Goal: Transaction & Acquisition: Obtain resource

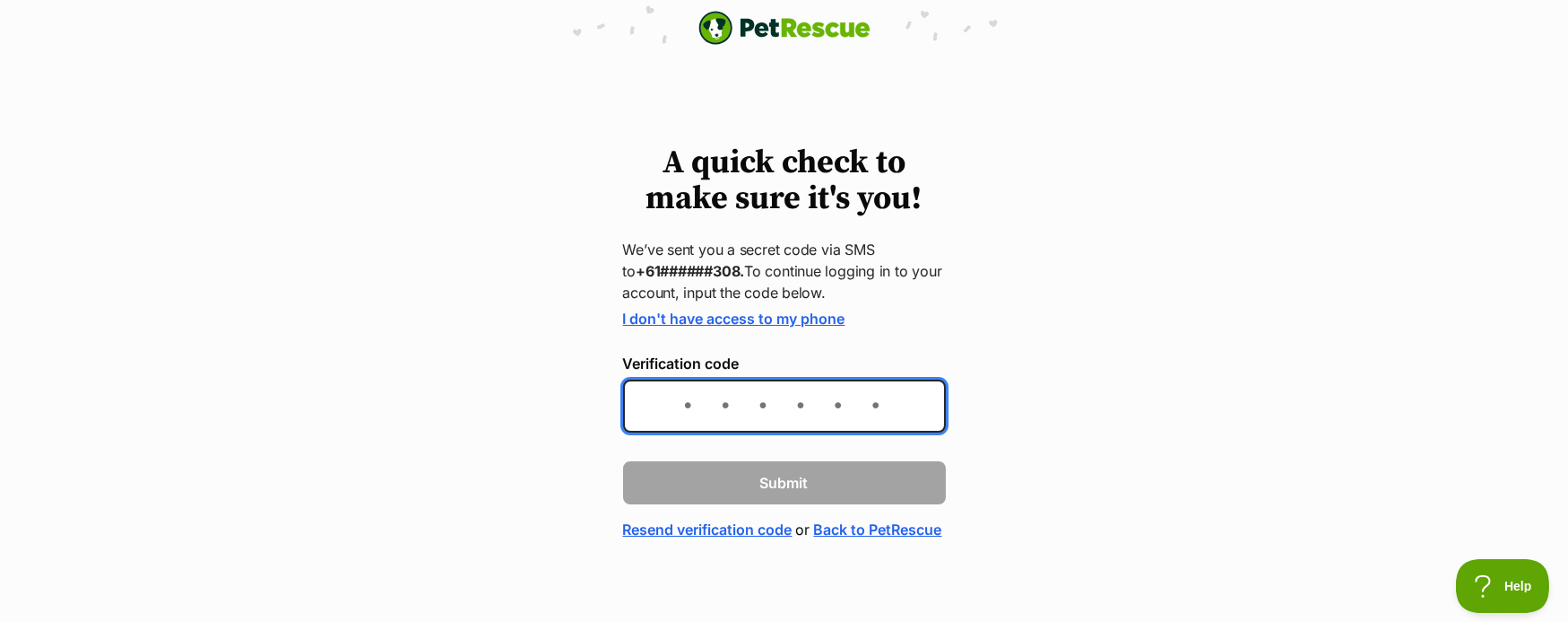
drag, startPoint x: 656, startPoint y: 388, endPoint x: 652, endPoint y: 372, distance: 16.5
click at [653, 377] on div "Verification code" at bounding box center [784, 393] width 323 height 76
type input "206419"
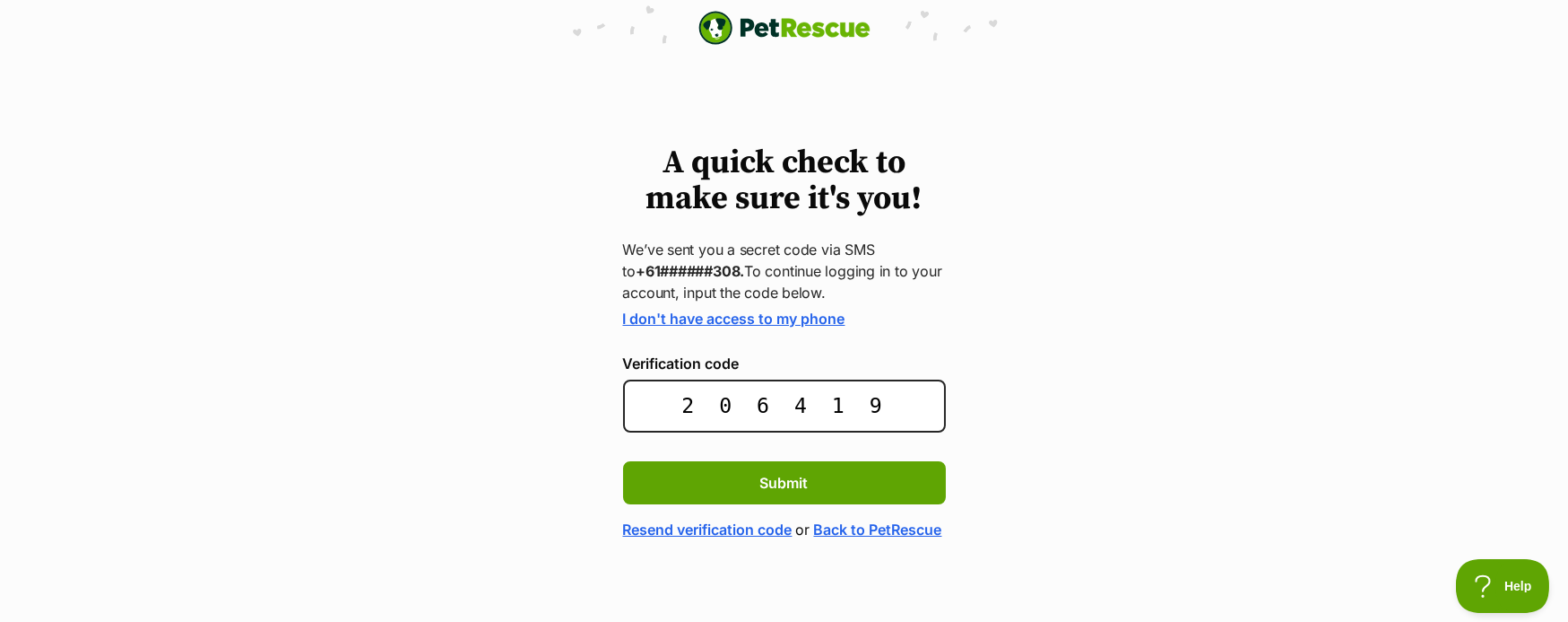
click at [733, 511] on form "I don't have access to my phone Verification code 206419 Submit Resend verifica…" at bounding box center [784, 425] width 323 height 230
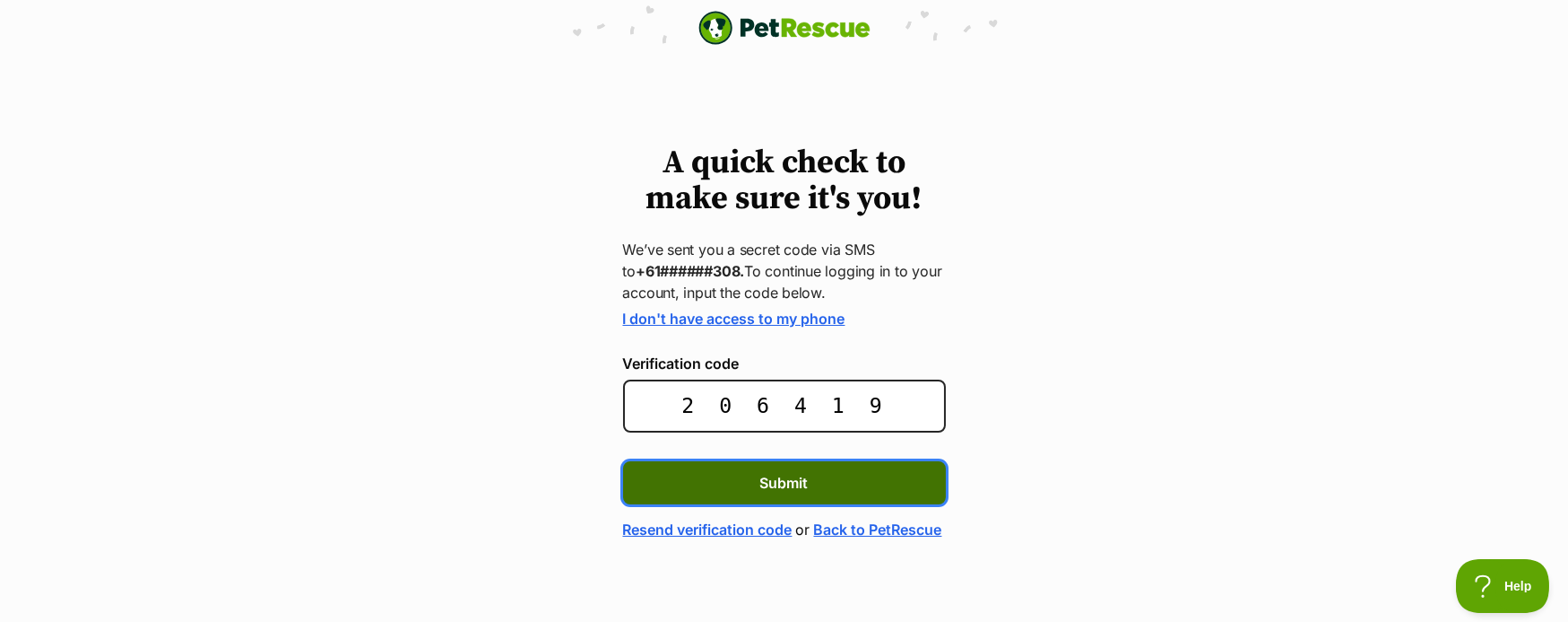
click at [736, 485] on button "Submit" at bounding box center [784, 482] width 323 height 43
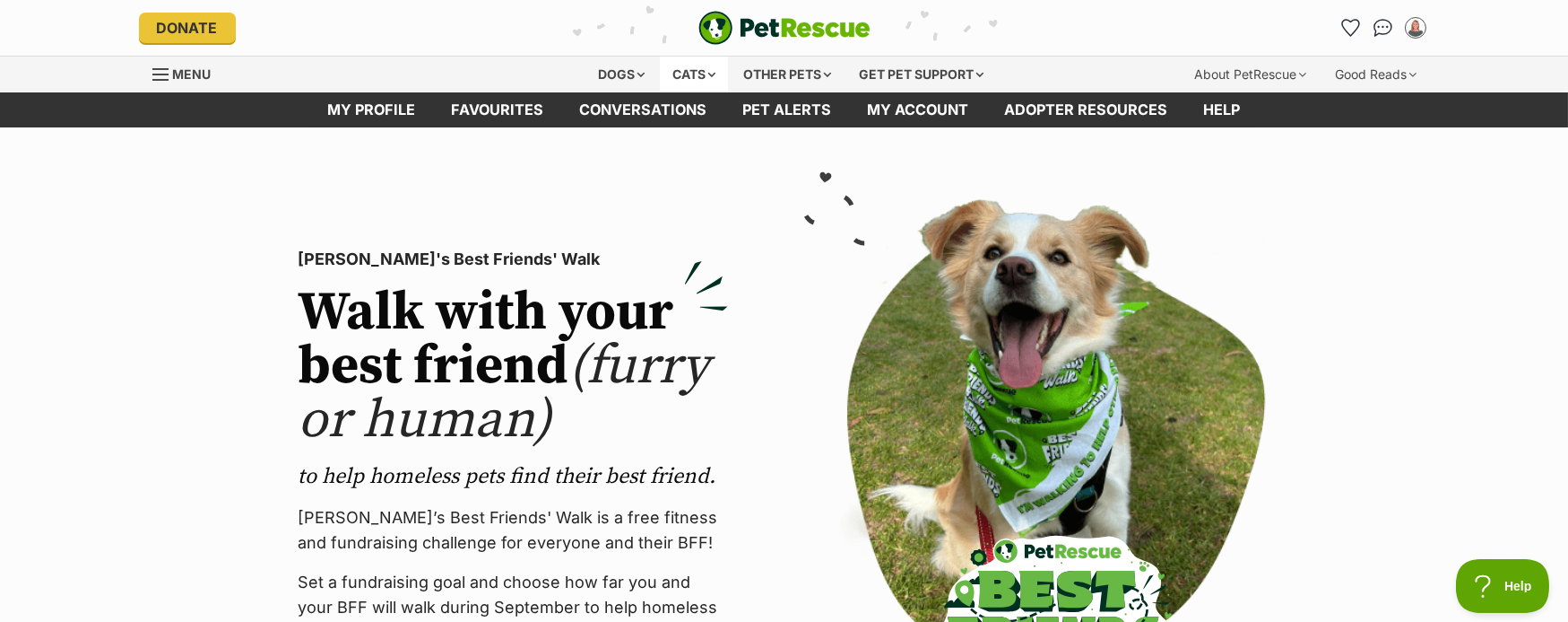
click at [679, 70] on div "Cats" at bounding box center [694, 74] width 69 height 36
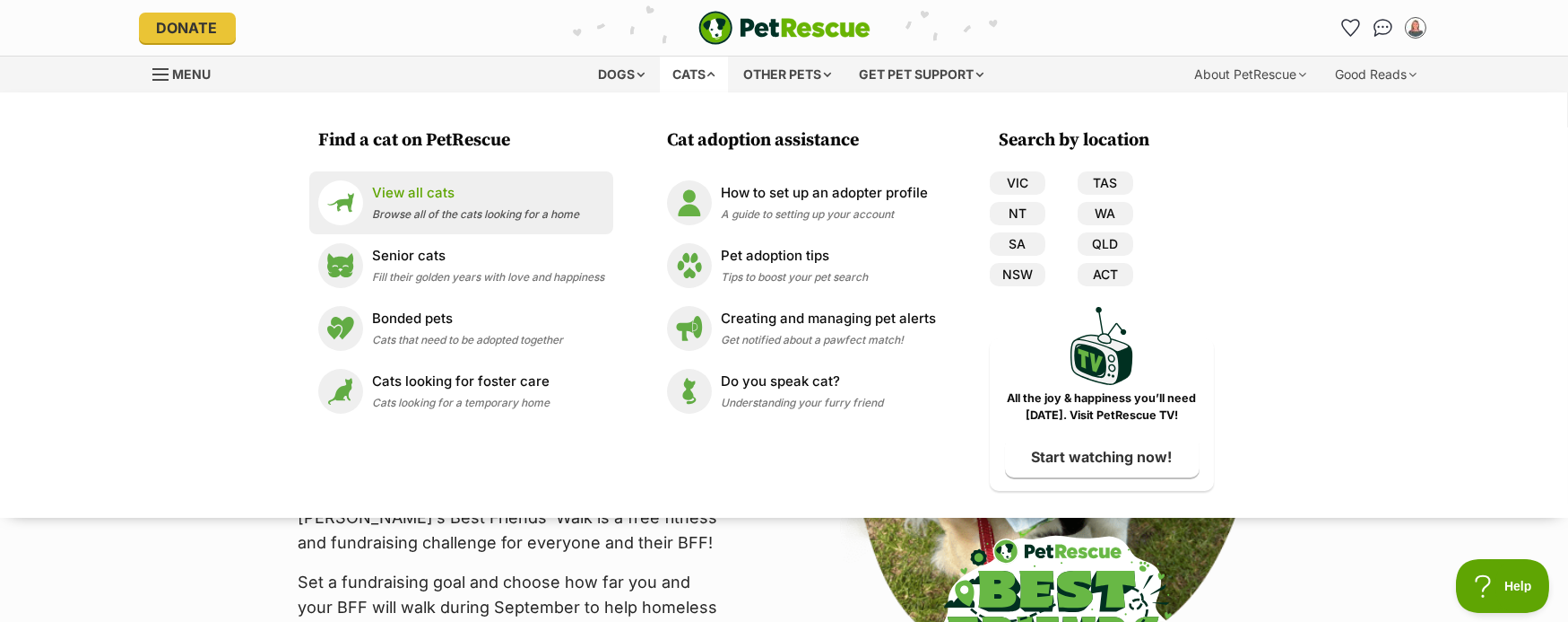
click at [422, 200] on p "View all cats" at bounding box center [476, 193] width 208 height 21
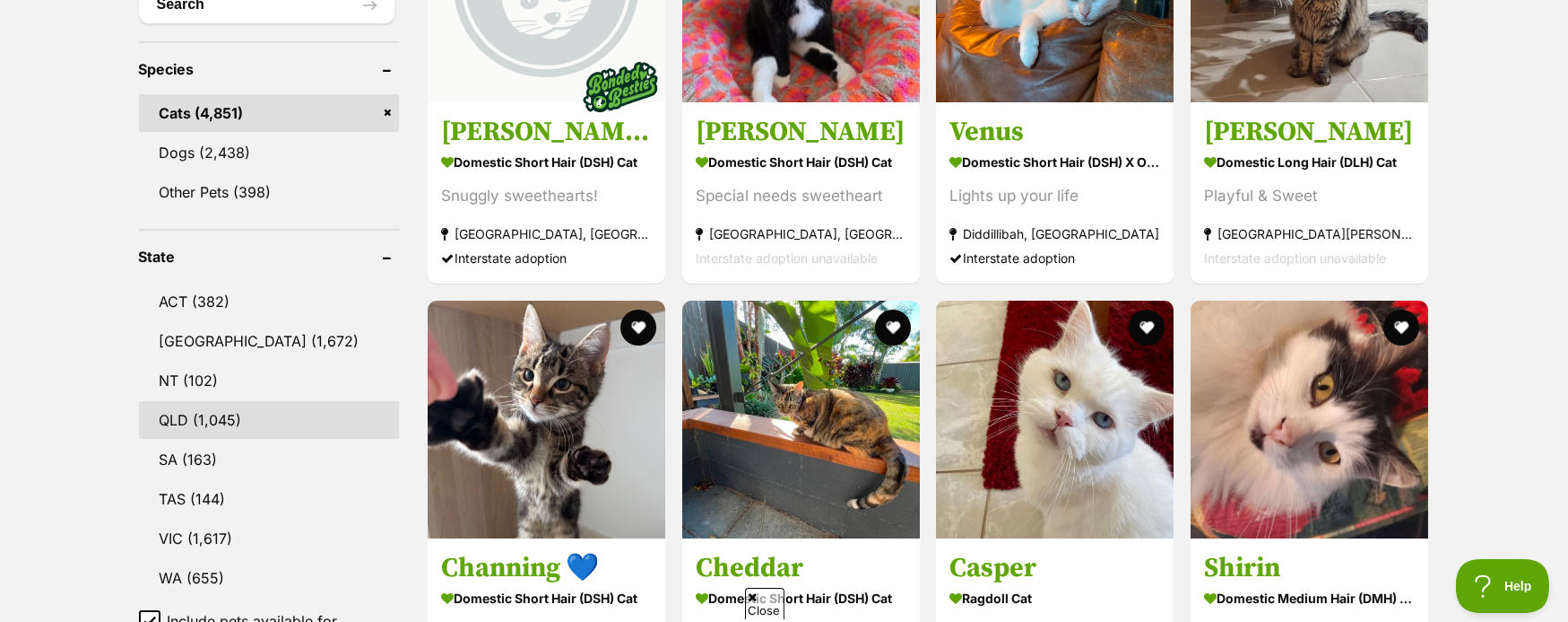
click at [257, 411] on link "QLD (1,045)" at bounding box center [268, 420] width 260 height 38
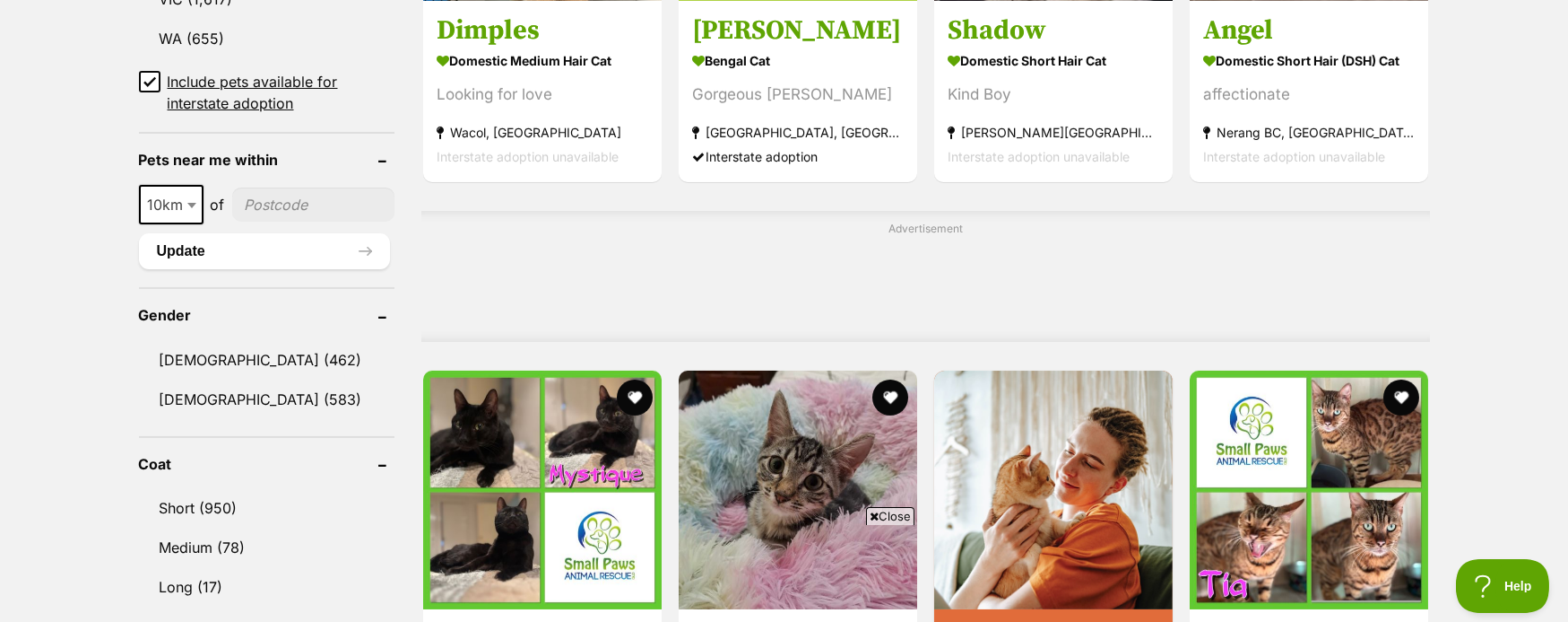
drag, startPoint x: 301, startPoint y: 198, endPoint x: 316, endPoint y: 219, distance: 25.8
click at [302, 197] on input"] "postcode" at bounding box center [313, 205] width 162 height 34
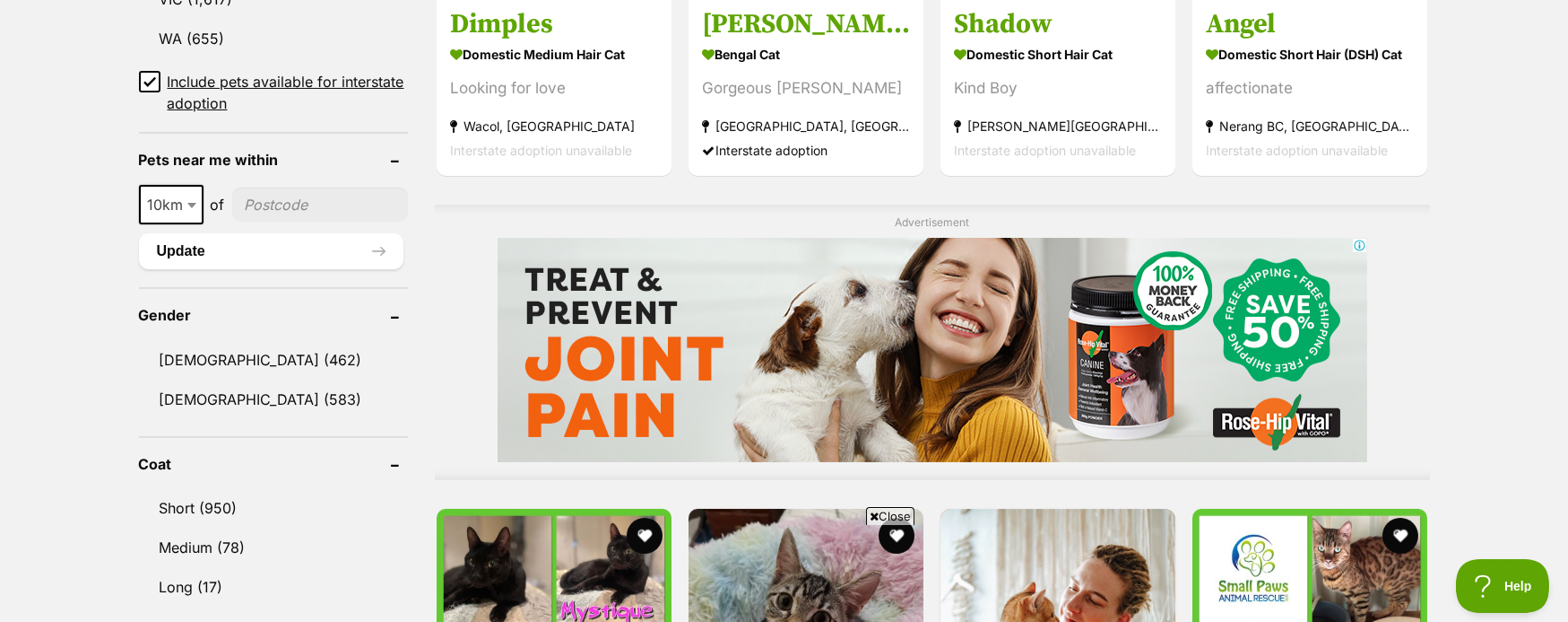
type input"] "4000"
drag, startPoint x: 232, startPoint y: 249, endPoint x: 163, endPoint y: 273, distance: 73.1
click at [233, 249] on button "Update" at bounding box center [271, 251] width 265 height 36
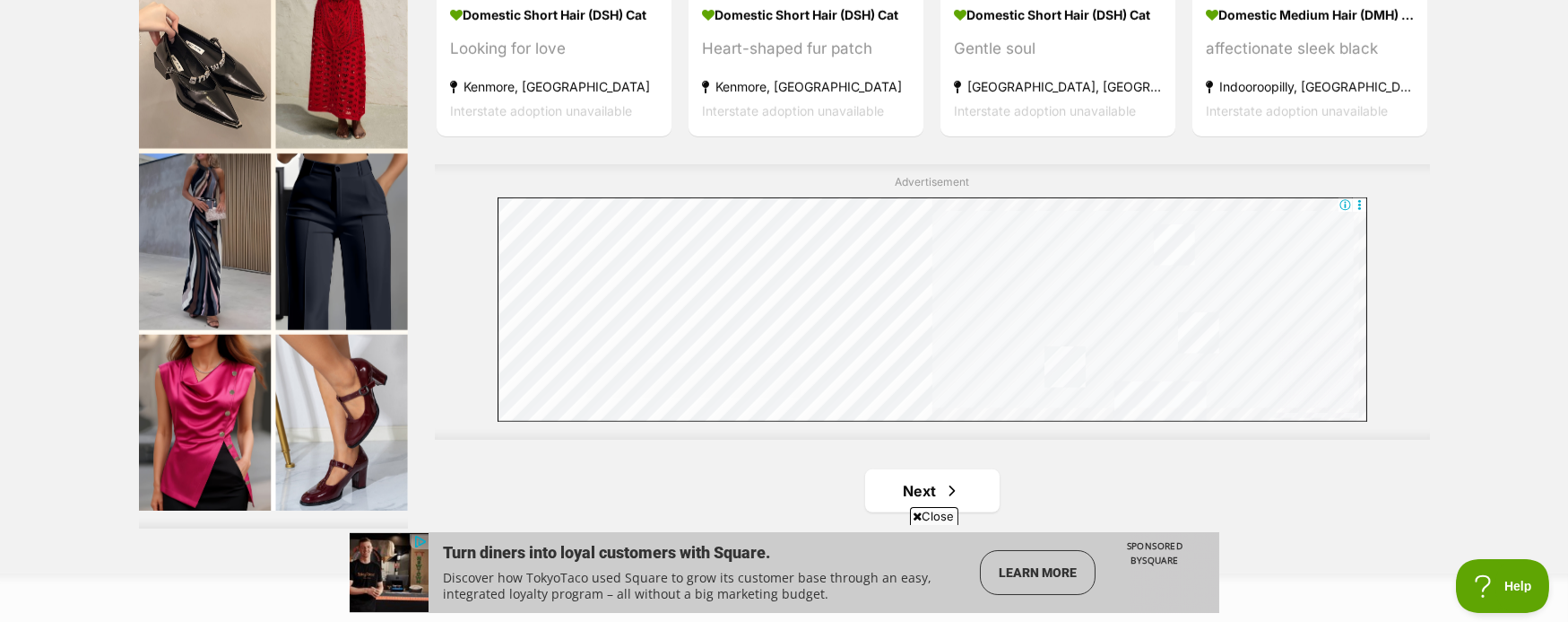
scroll to position [3229, 0]
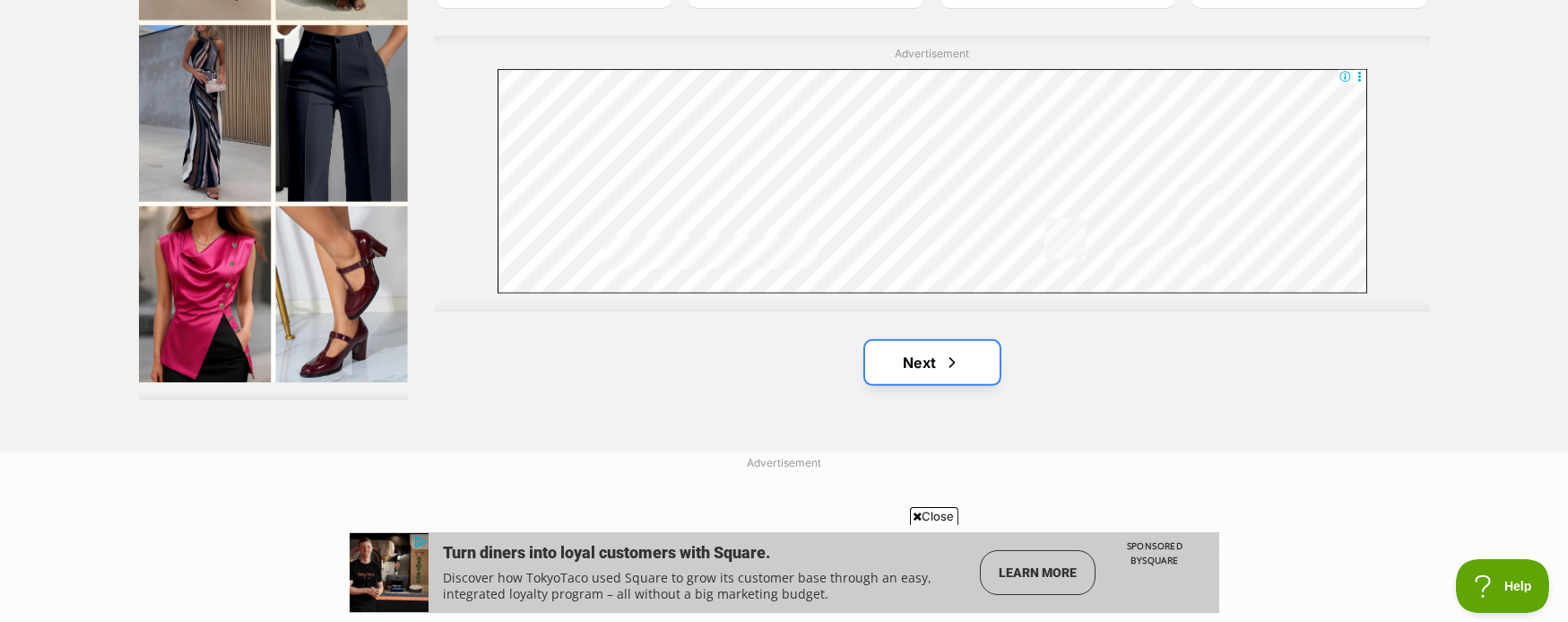
click at [965, 364] on link "Next" at bounding box center [932, 362] width 134 height 43
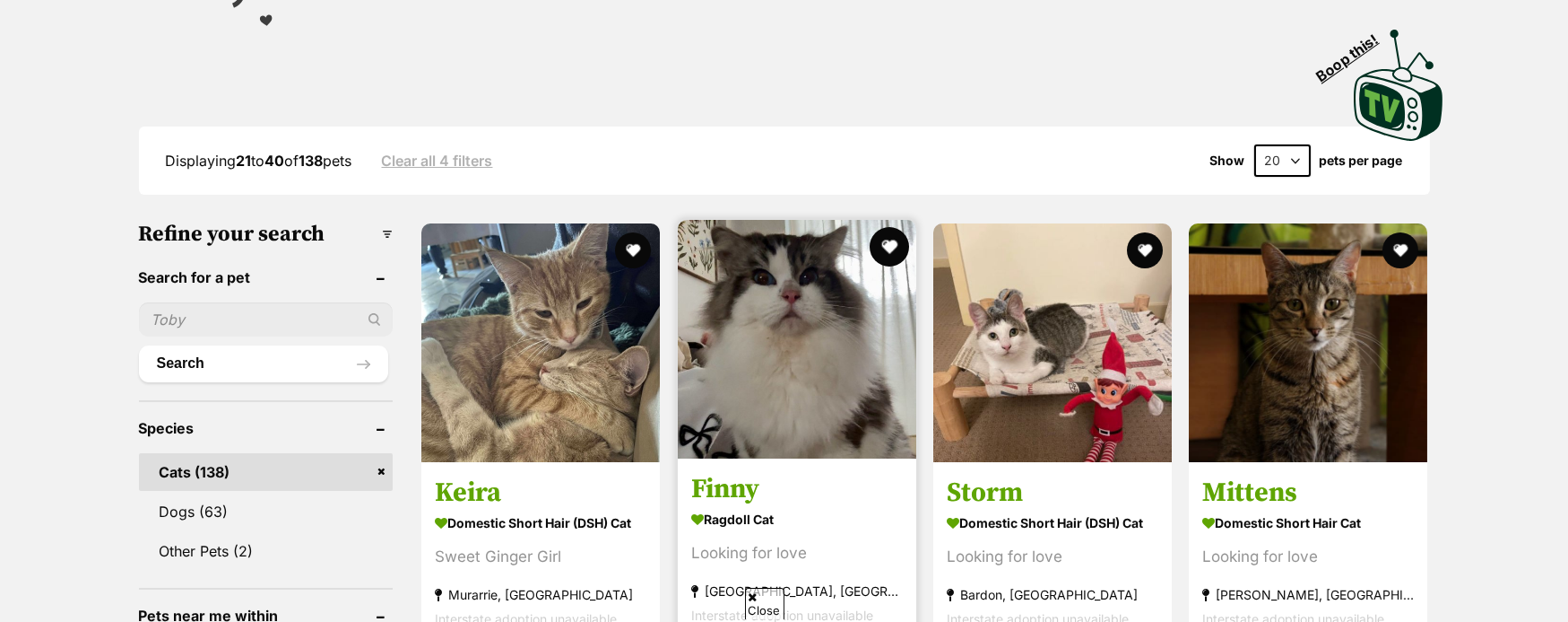
click at [875, 241] on button "favourite" at bounding box center [889, 246] width 39 height 39
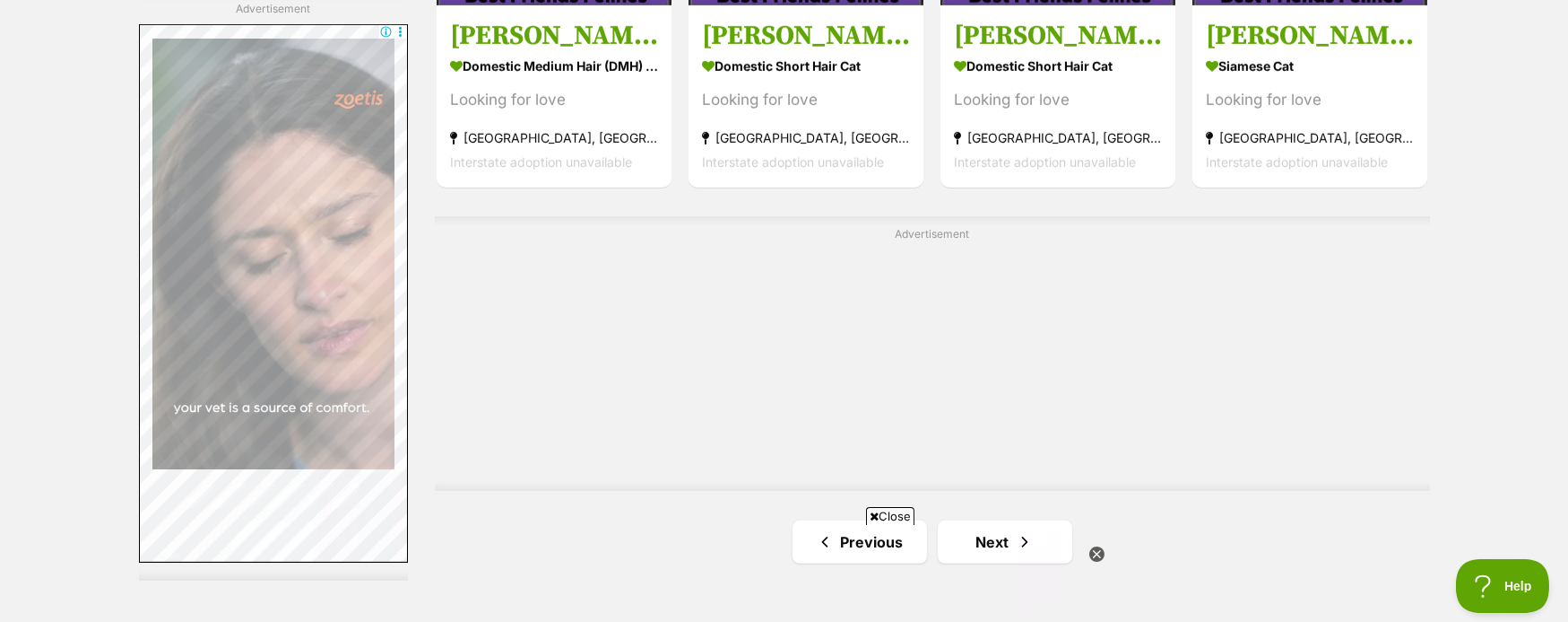
scroll to position [3229, 0]
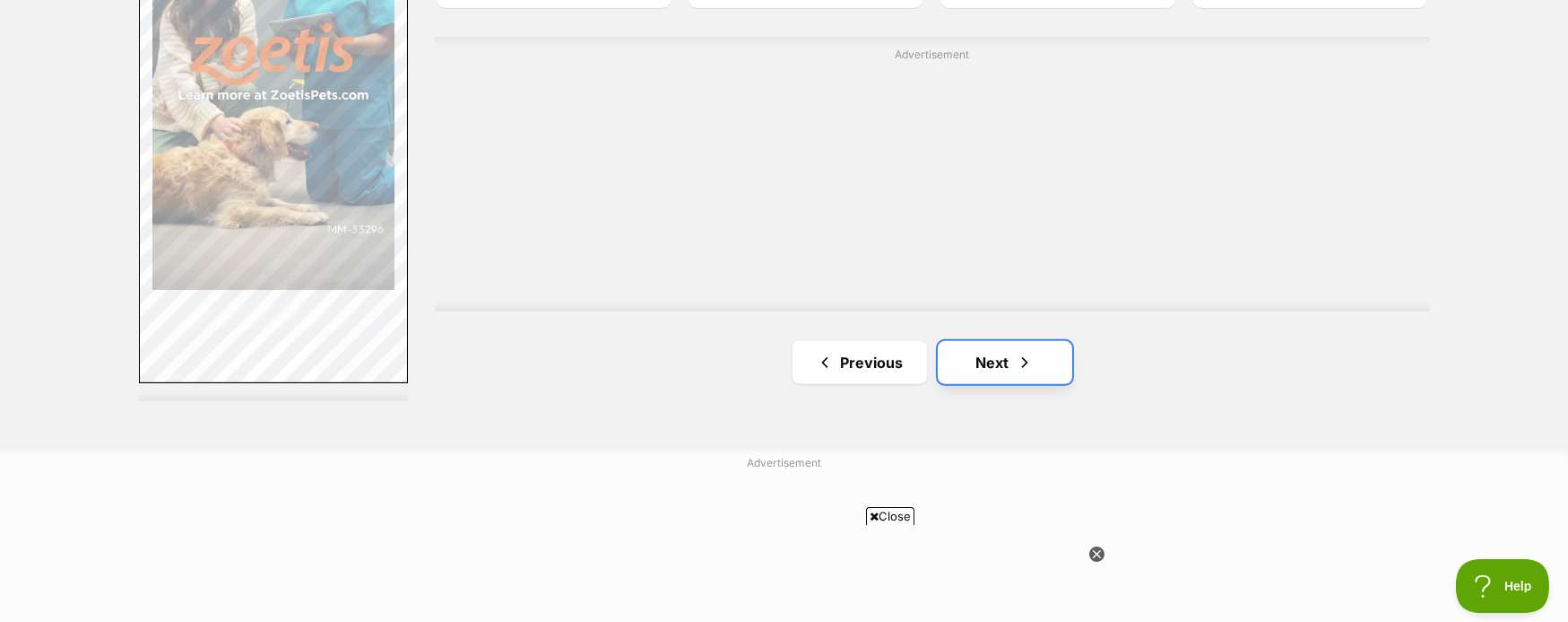
click at [1010, 342] on link "Next" at bounding box center [1004, 362] width 134 height 43
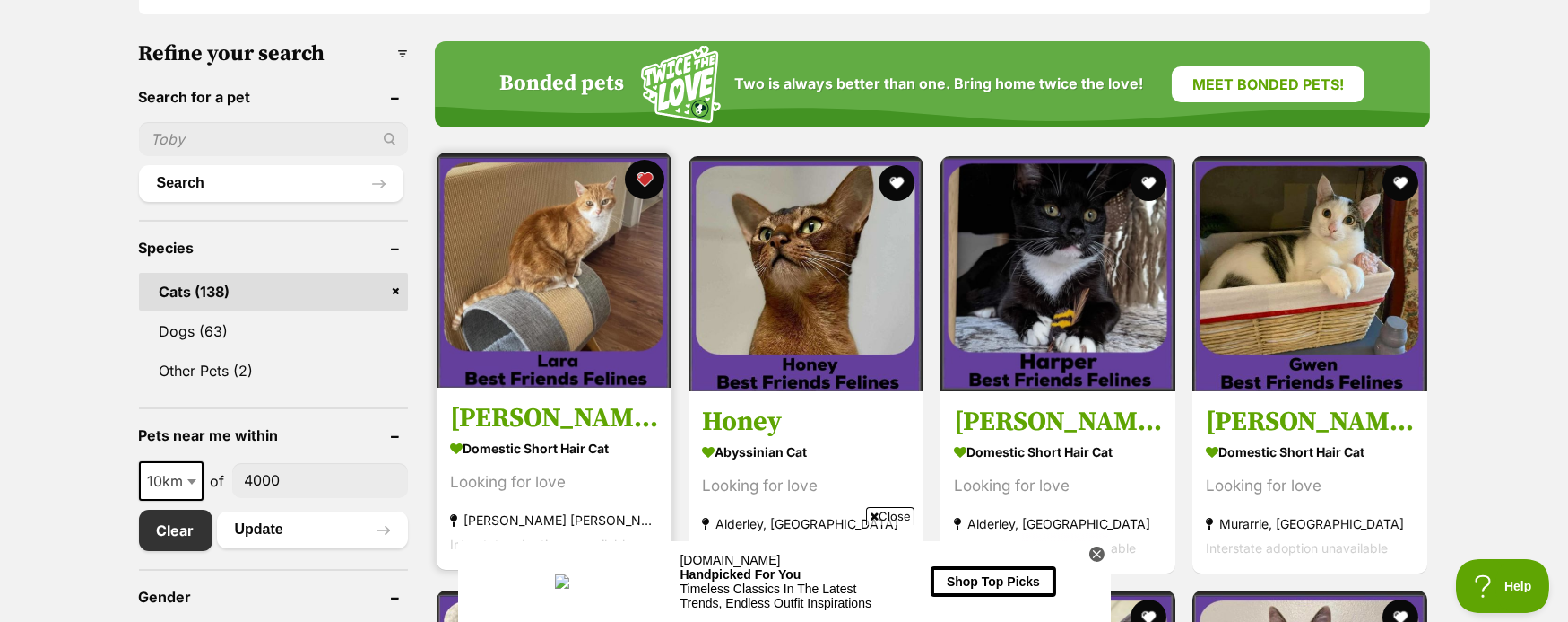
click at [643, 174] on button "favourite" at bounding box center [644, 179] width 39 height 39
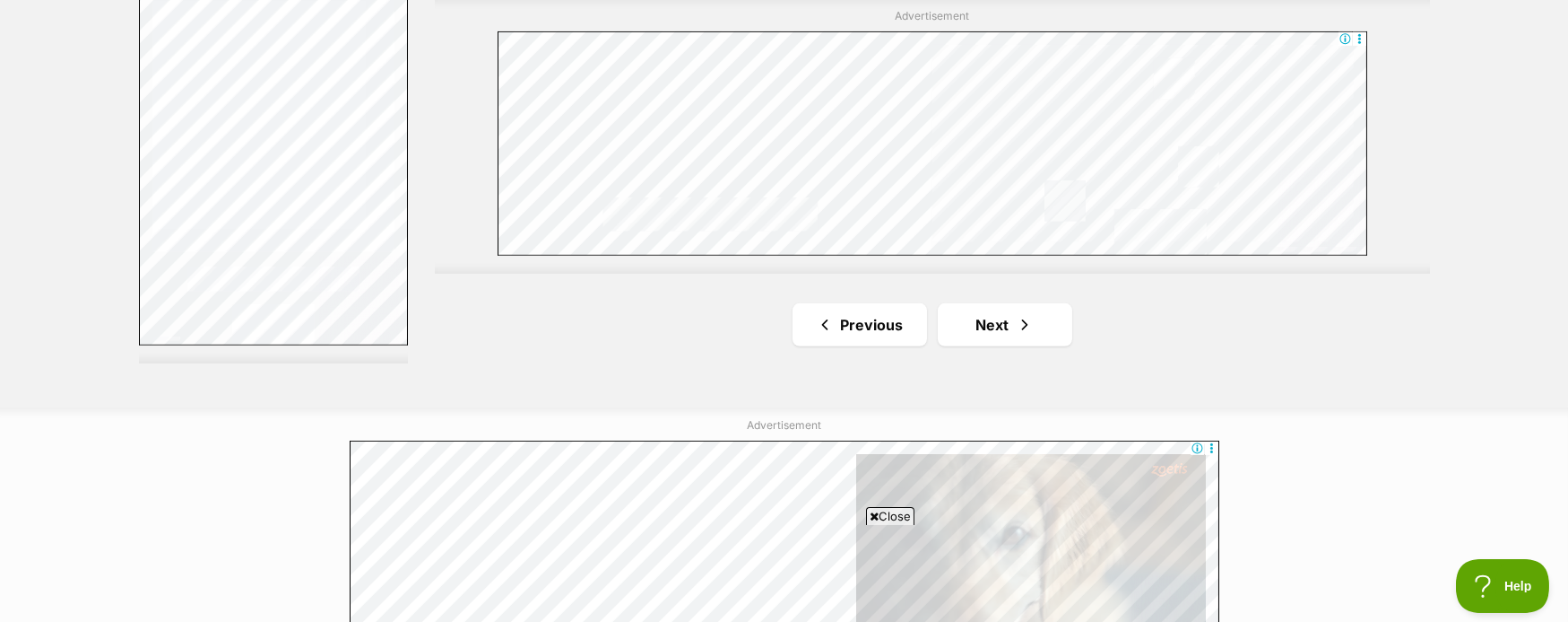
scroll to position [3408, 0]
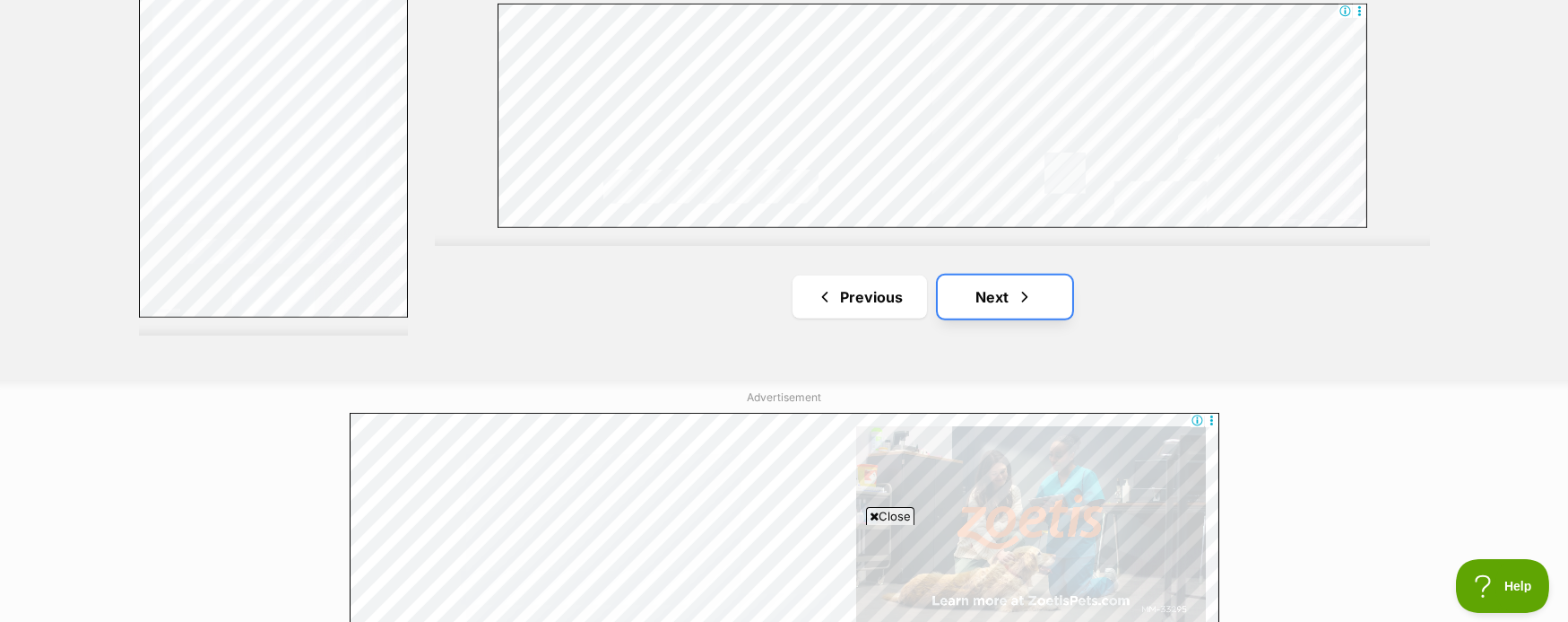
click at [972, 287] on link "Next" at bounding box center [1004, 296] width 134 height 43
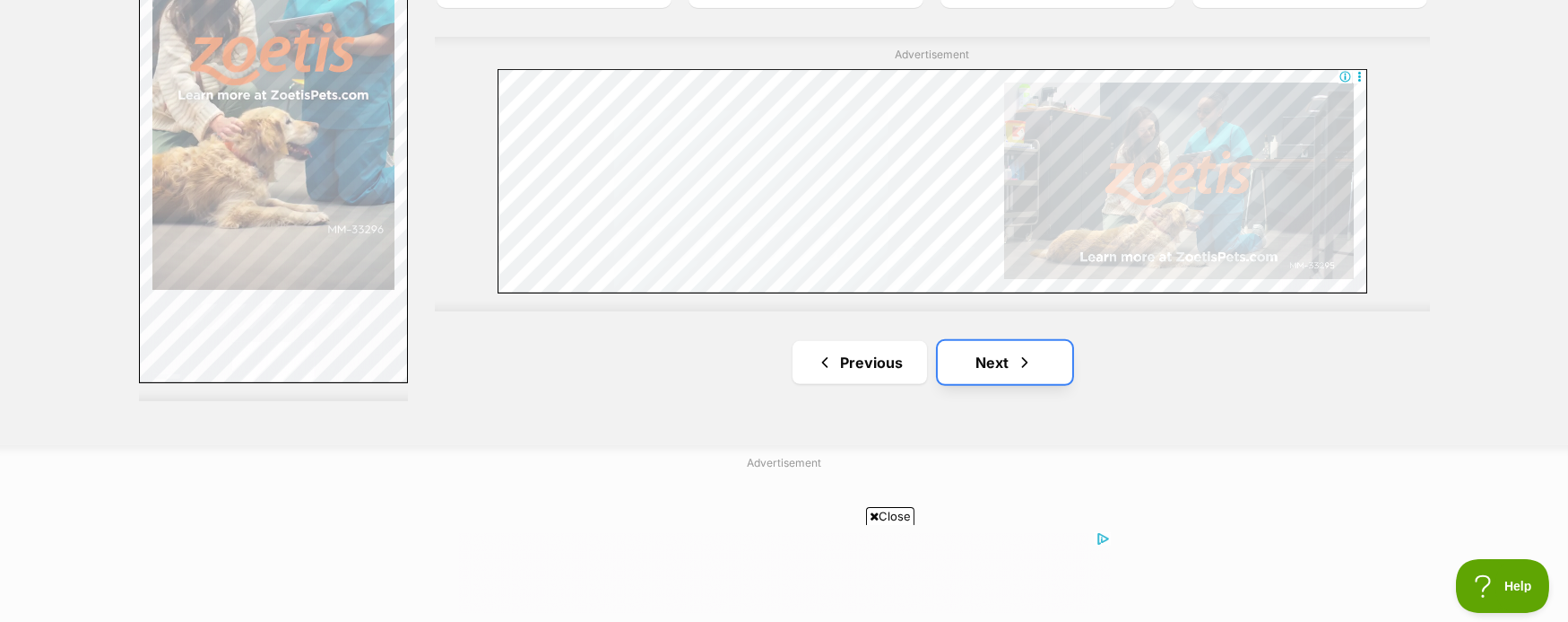
click at [997, 365] on link "Next" at bounding box center [1004, 362] width 134 height 43
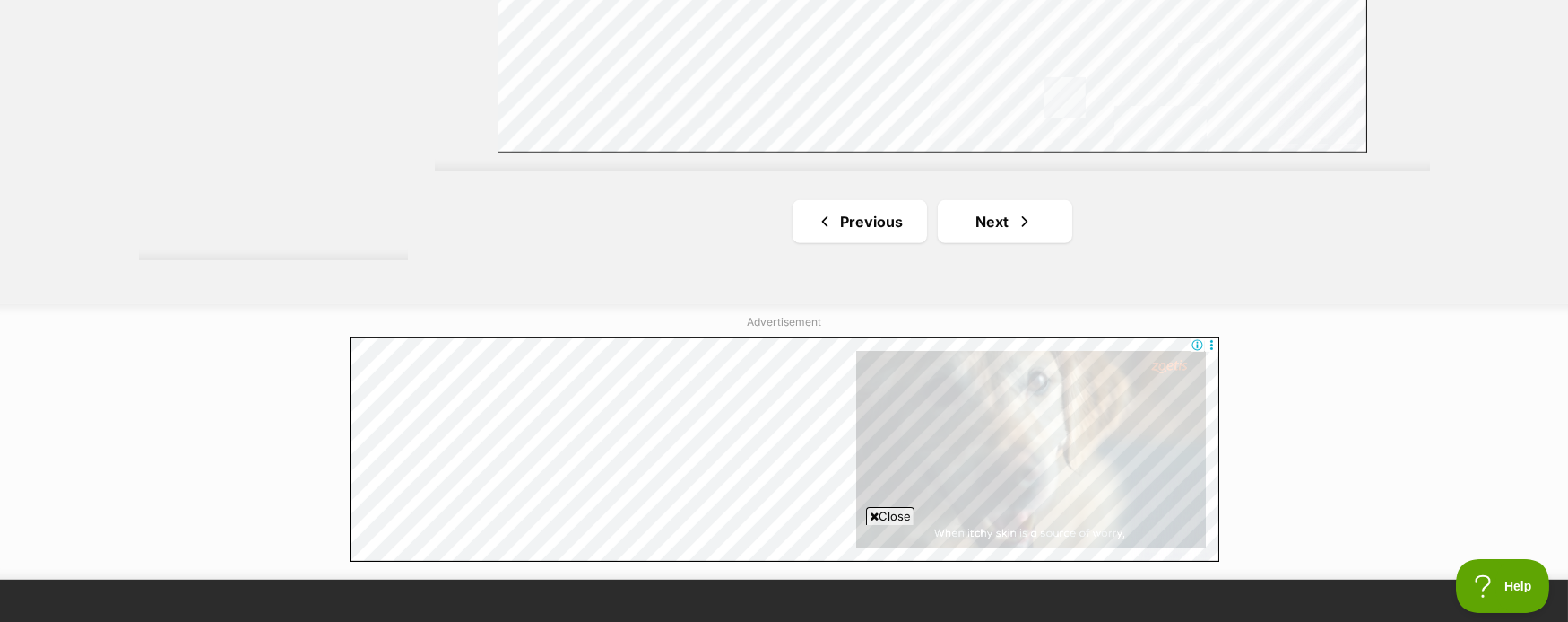
scroll to position [3408, 0]
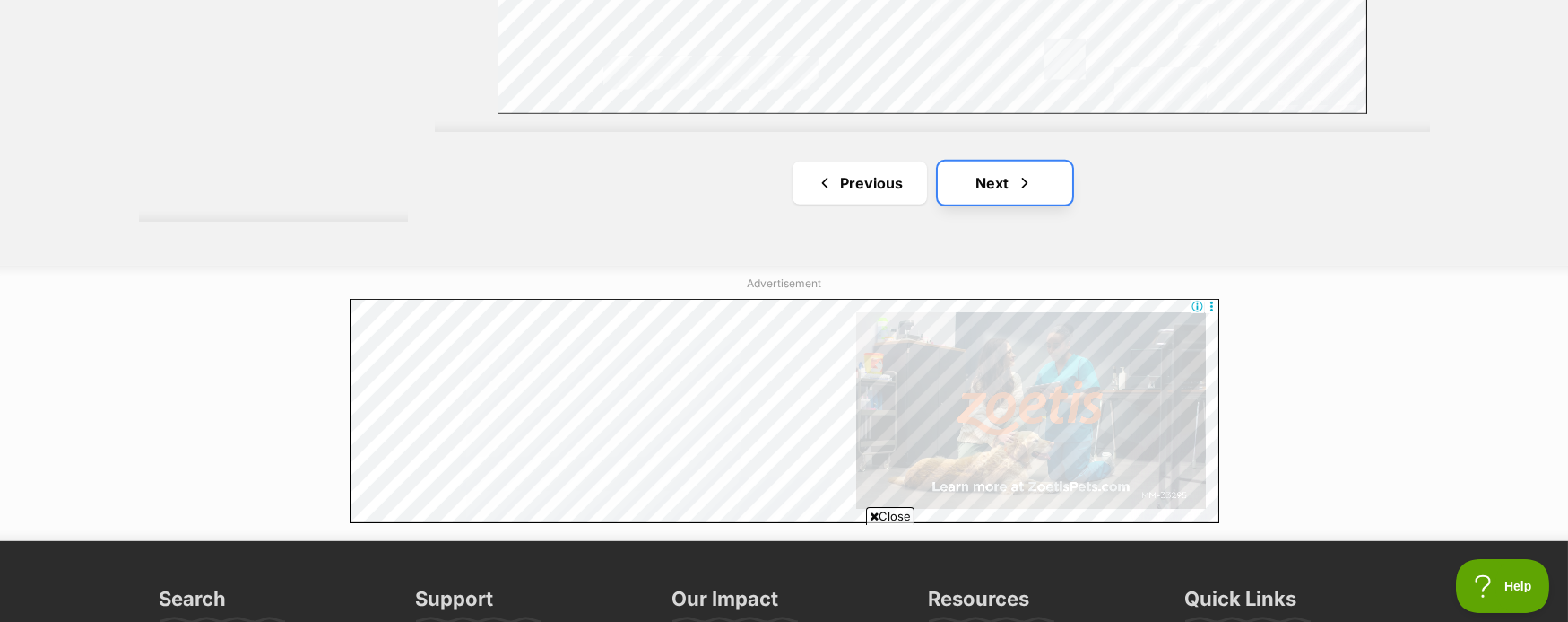
click at [1000, 195] on link "Next" at bounding box center [1004, 183] width 134 height 43
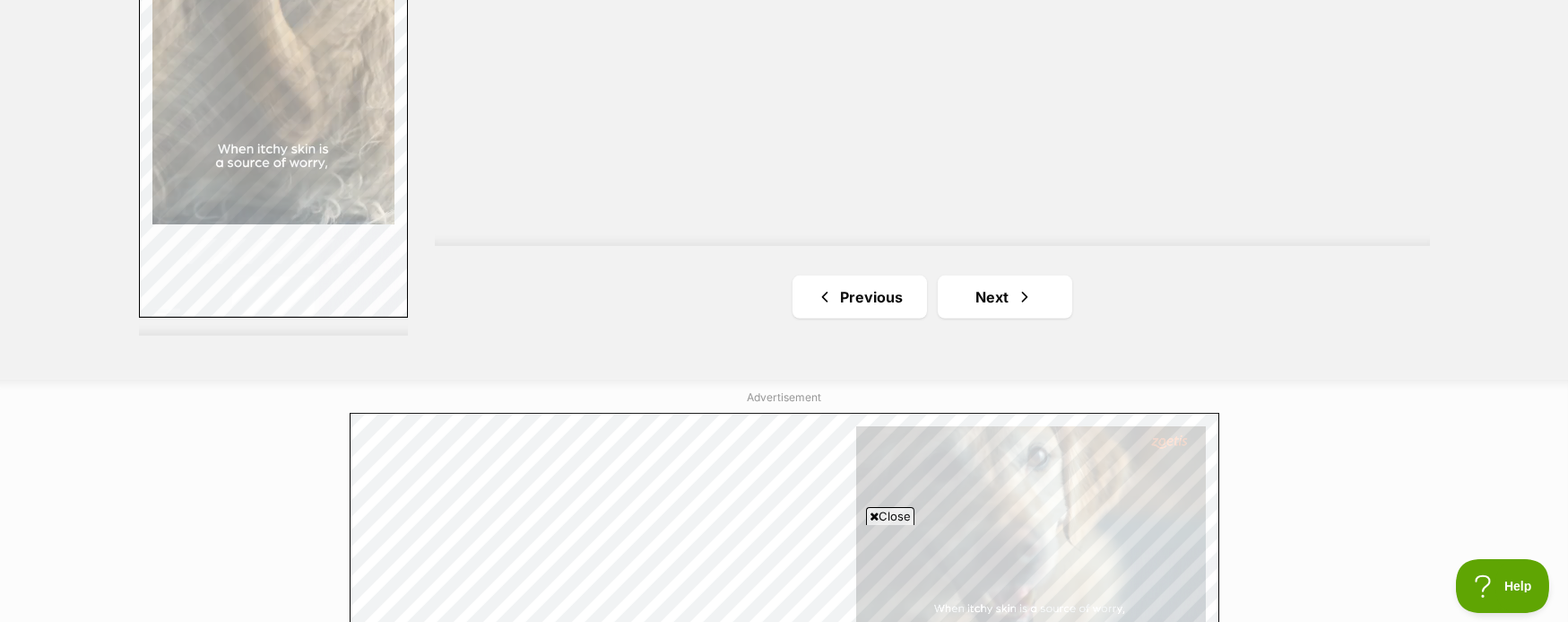
scroll to position [3408, 0]
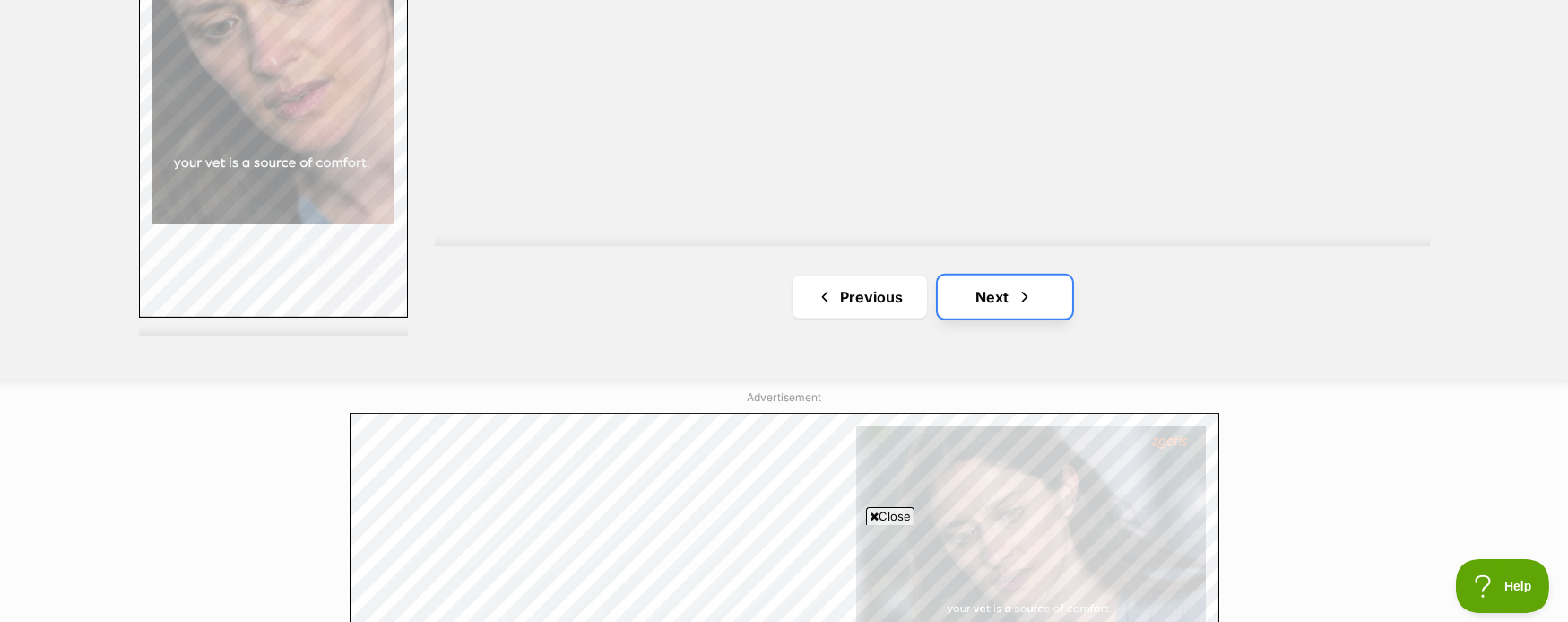
click at [993, 301] on link "Next" at bounding box center [1004, 296] width 134 height 43
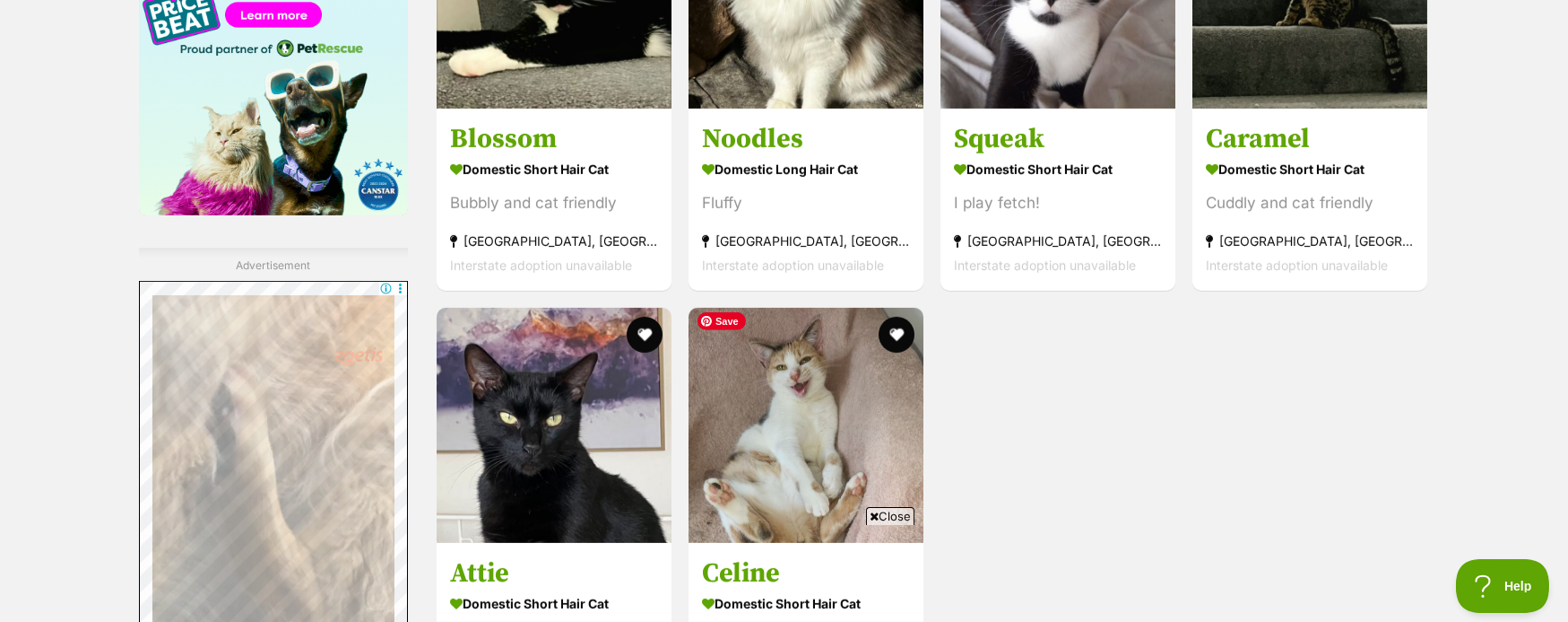
scroll to position [2333, 0]
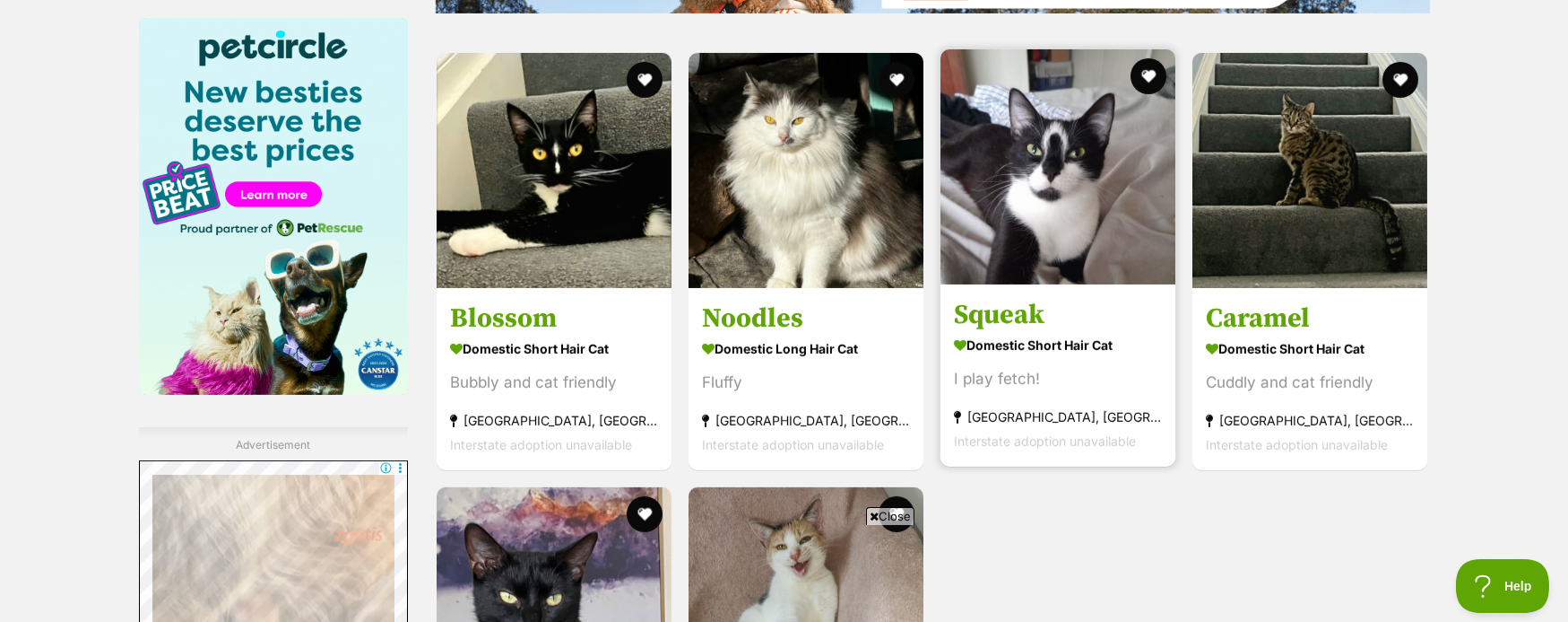
click at [1000, 342] on strong "Domestic Short Hair Cat" at bounding box center [1058, 344] width 208 height 26
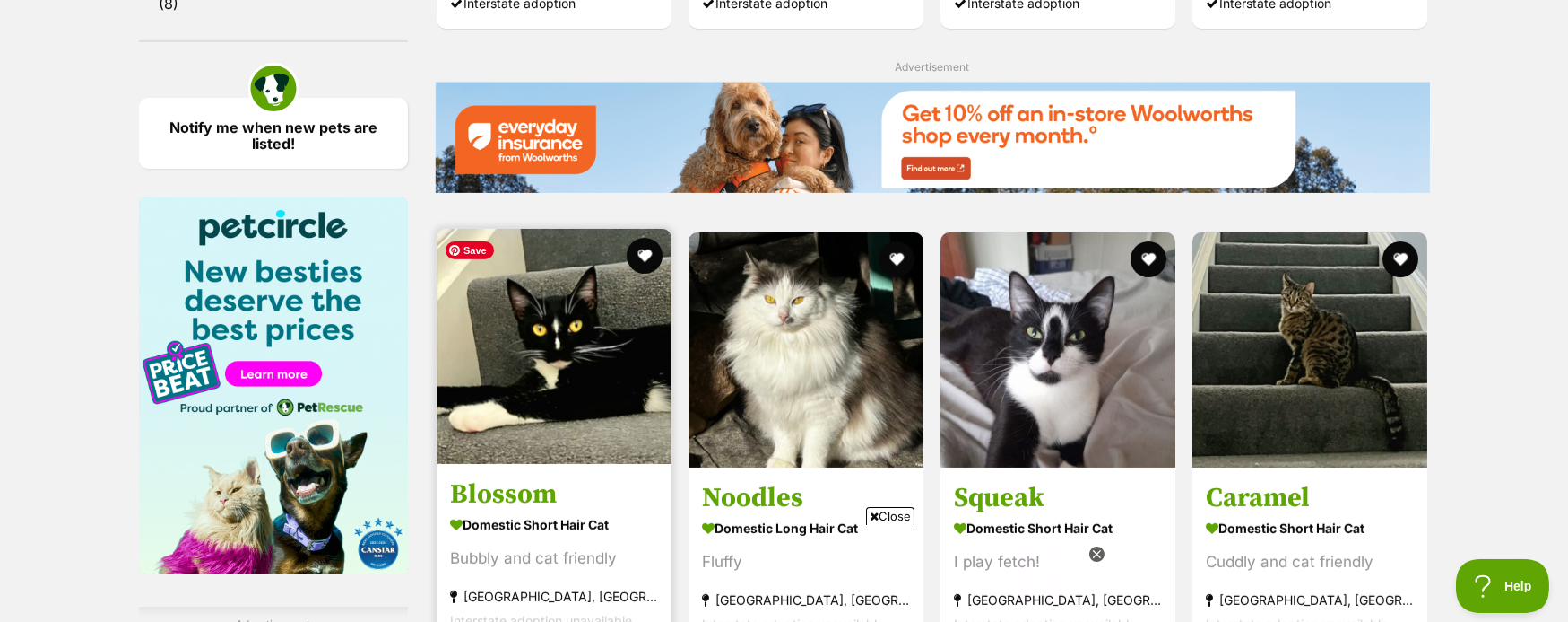
click at [540, 355] on img at bounding box center [554, 346] width 235 height 235
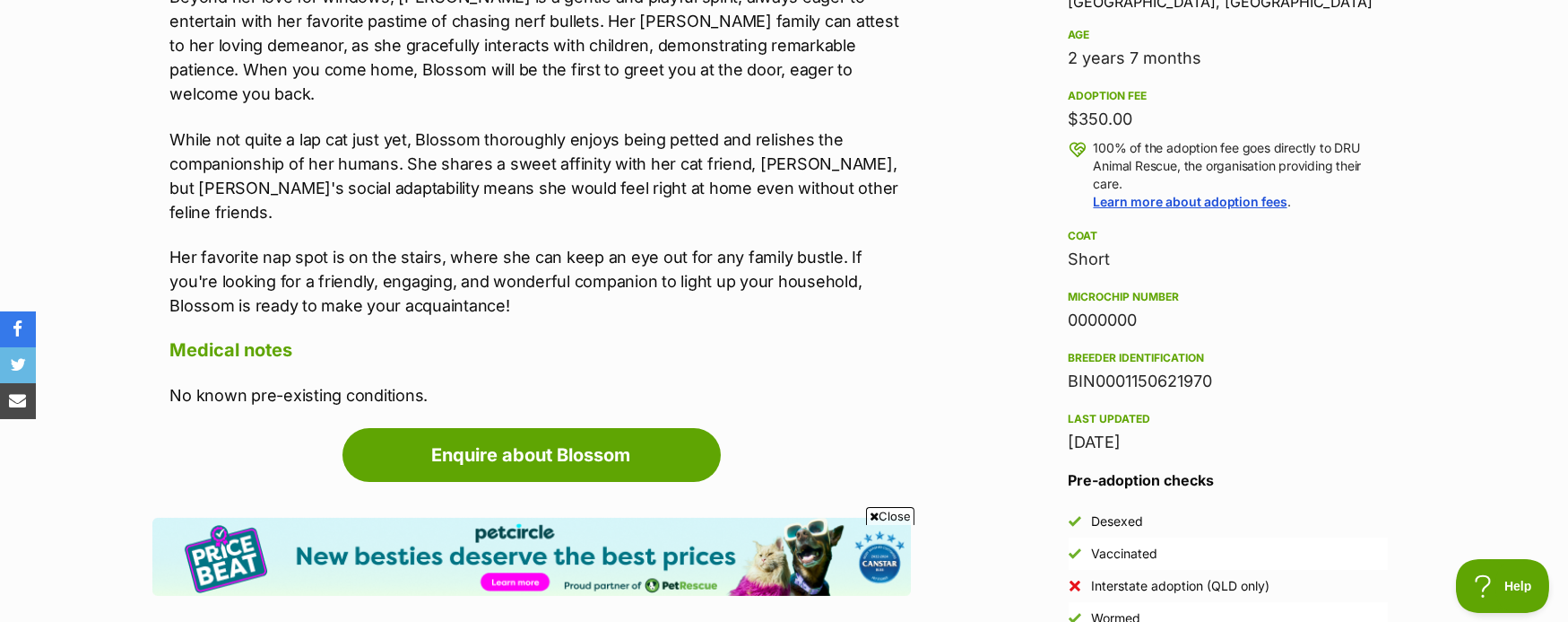
scroll to position [1256, 0]
